Goal: Information Seeking & Learning: Check status

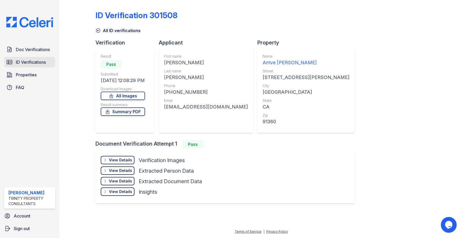
click at [27, 64] on span "ID Verifications" at bounding box center [31, 62] width 30 height 6
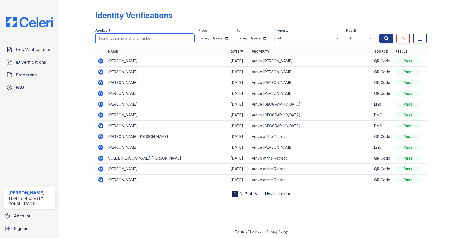
click at [112, 39] on input "search" at bounding box center [144, 38] width 99 height 9
type input "[PERSON_NAME]"
click at [380, 34] on button "Search" at bounding box center [387, 38] width 14 height 9
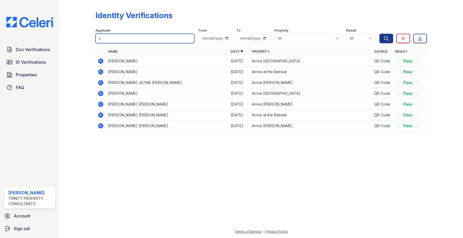
type input "l"
type input "brev"
click at [380, 34] on button "Search" at bounding box center [387, 38] width 14 height 9
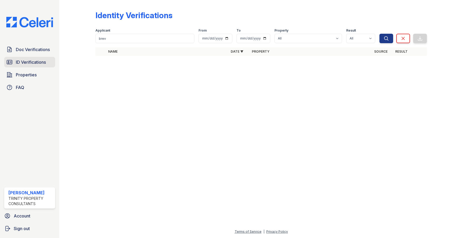
click at [31, 63] on span "ID Verifications" at bounding box center [31, 62] width 30 height 6
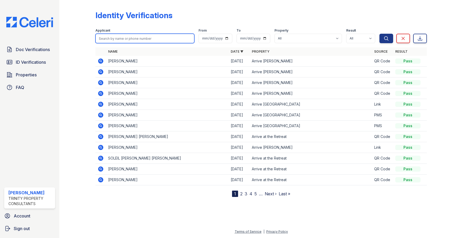
click at [115, 37] on input "search" at bounding box center [144, 38] width 99 height 9
type input "[PERSON_NAME]"
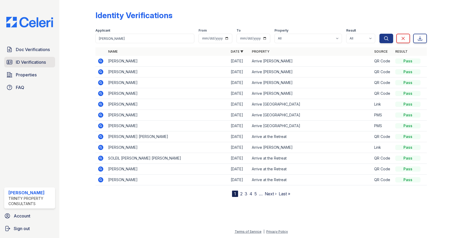
click at [42, 61] on span "ID Verifications" at bounding box center [31, 62] width 30 height 6
click at [33, 62] on span "ID Verifications" at bounding box center [31, 62] width 30 height 6
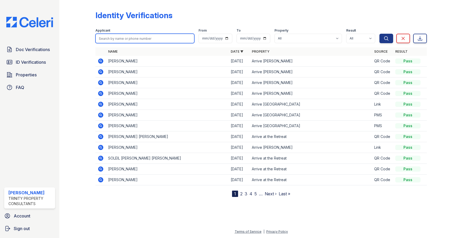
click at [120, 38] on input "search" at bounding box center [144, 38] width 99 height 9
type input "[PERSON_NAME]"
click at [380, 34] on button "Search" at bounding box center [387, 38] width 14 height 9
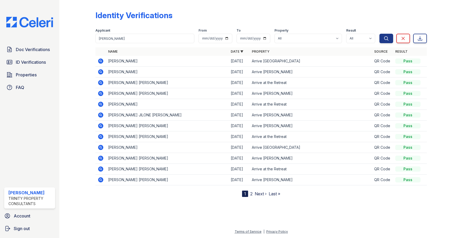
click at [261, 194] on link "Next ›" at bounding box center [261, 194] width 12 height 5
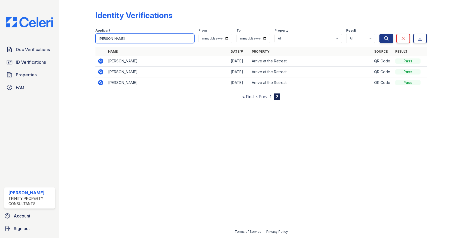
drag, startPoint x: 117, startPoint y: 36, endPoint x: 40, endPoint y: 20, distance: 79.1
click at [40, 20] on div "Doc Verifications ID Verifications Properties FAQ [PERSON_NAME] Trinity Propert…" at bounding box center [231, 119] width 463 height 238
type input "brev"
click at [380, 34] on button "Search" at bounding box center [387, 38] width 14 height 9
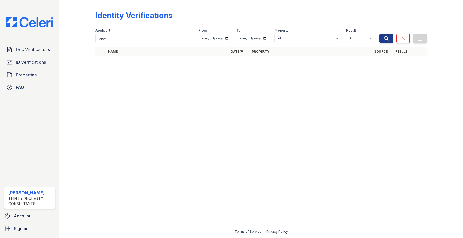
drag, startPoint x: 59, startPoint y: 118, endPoint x: 63, endPoint y: 110, distance: 9.6
click at [59, 118] on div "Doc Verifications ID Verifications Properties FAQ [PERSON_NAME] Trinity Propert…" at bounding box center [29, 119] width 59 height 238
